Goal: Task Accomplishment & Management: Manage account settings

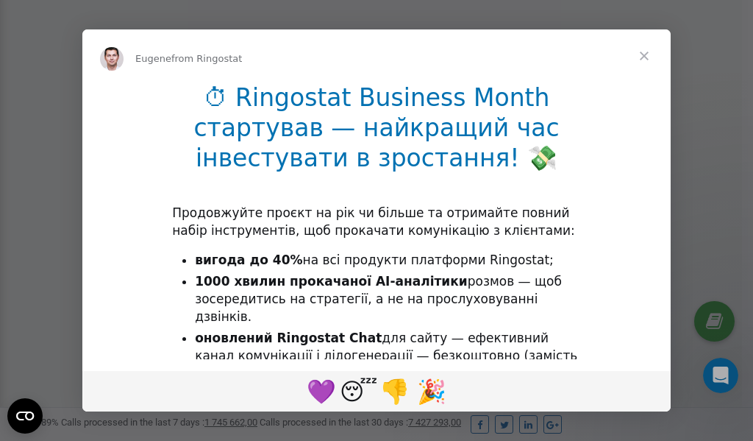
click at [646, 54] on span "Close" at bounding box center [644, 55] width 53 height 53
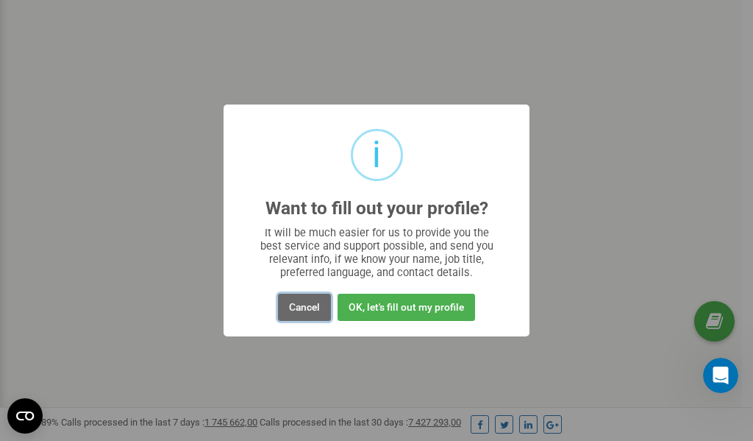
click at [302, 305] on button "Cancel" at bounding box center [304, 307] width 53 height 27
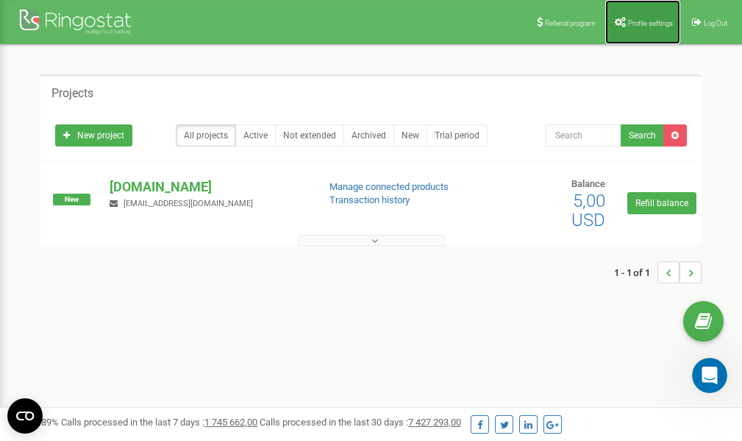
click at [641, 15] on link "Profile settings" at bounding box center [643, 22] width 75 height 44
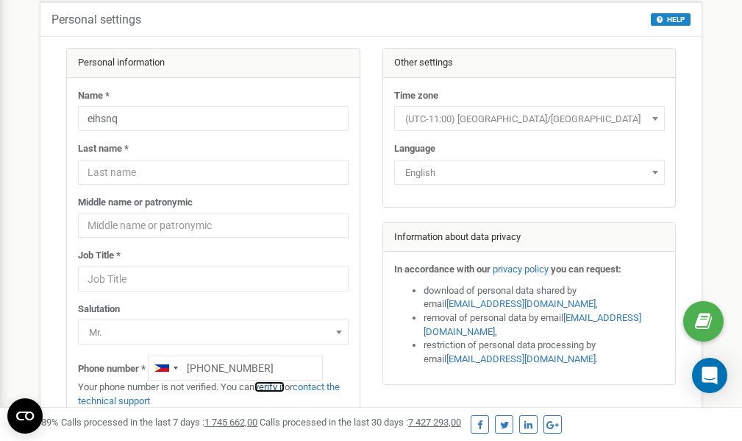
click at [282, 387] on link "verify it" at bounding box center [270, 386] width 30 height 11
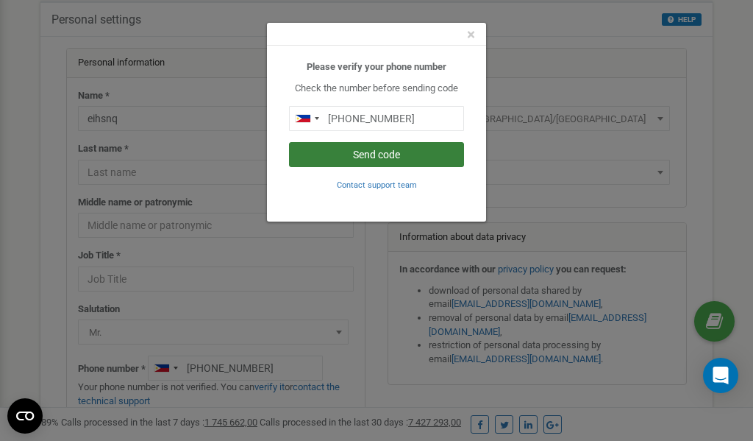
click at [390, 153] on button "Send code" at bounding box center [376, 154] width 175 height 25
